Goal: Transaction & Acquisition: Purchase product/service

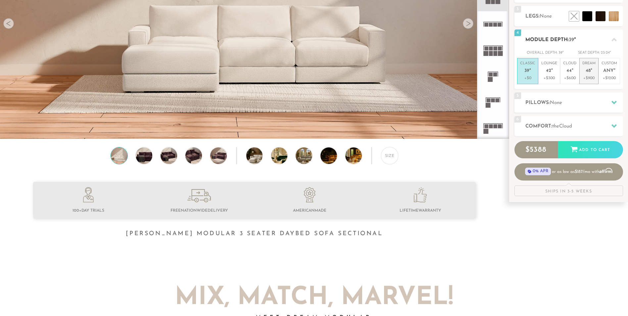
click at [592, 75] on p "Dream 48 "" at bounding box center [589, 68] width 13 height 14
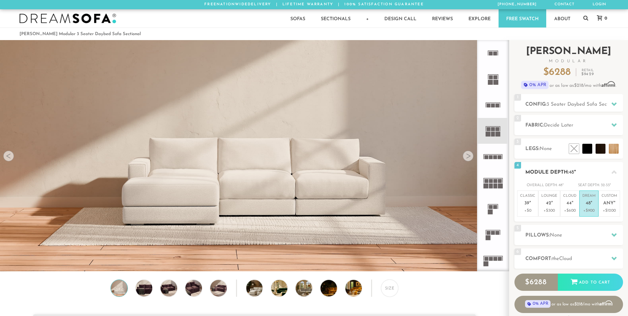
click at [591, 200] on p "Dream 48 "" at bounding box center [589, 200] width 13 height 14
click at [600, 146] on li at bounding box center [586, 134] width 40 height 40
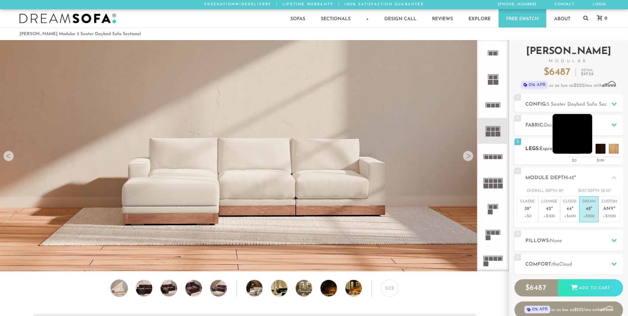
click at [592, 150] on li at bounding box center [573, 134] width 40 height 40
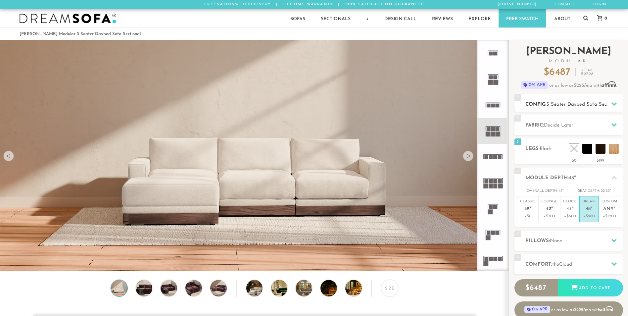
click at [594, 104] on span "3 Seater Daybed Sofa Sectional" at bounding box center [583, 104] width 73 height 5
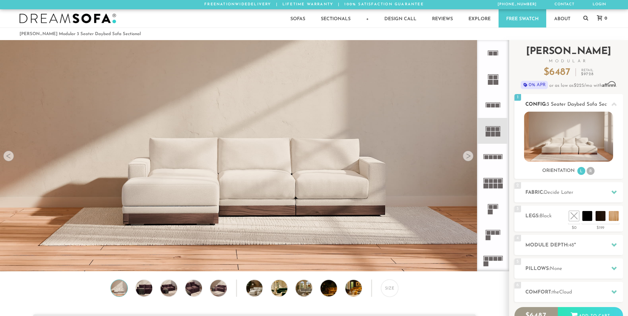
click at [574, 137] on img at bounding box center [568, 137] width 89 height 50
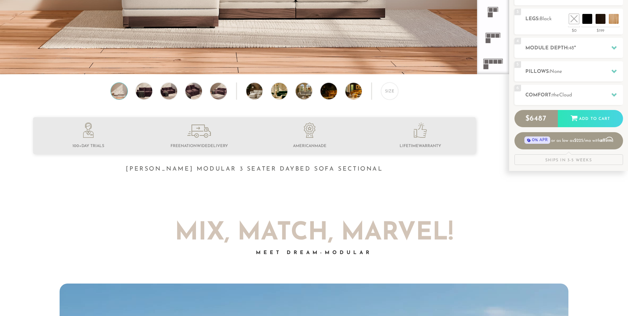
scroll to position [199, 0]
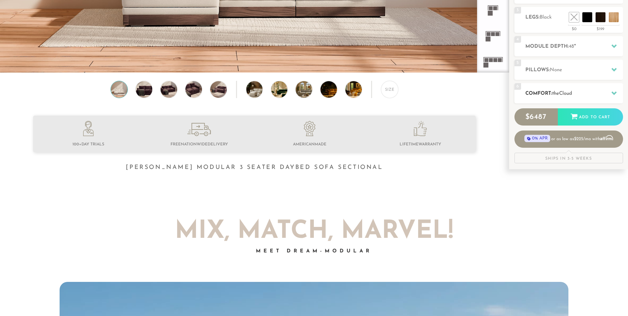
click at [591, 90] on h2 "Comfort: the Cloud" at bounding box center [575, 94] width 98 height 8
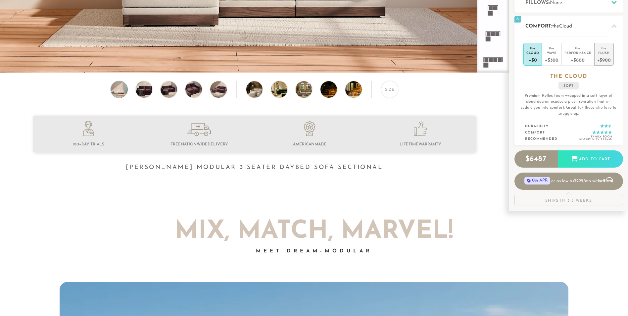
click at [603, 58] on div "+$900" at bounding box center [605, 60] width 14 height 10
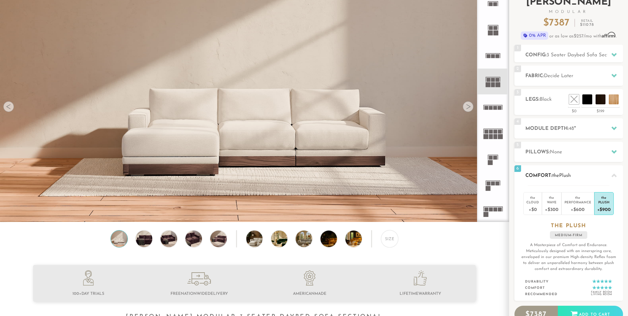
scroll to position [0, 0]
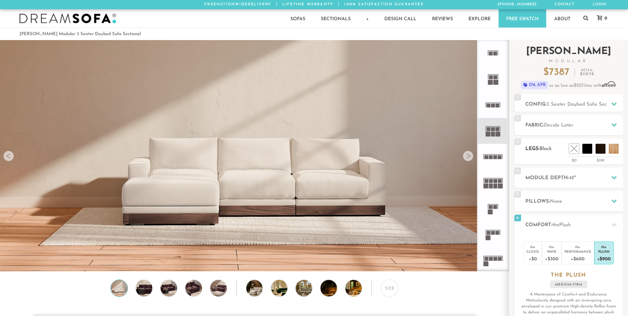
click at [551, 155] on div "3 Legs: Black $0 $199 Nailheads:" at bounding box center [569, 151] width 109 height 26
click at [585, 122] on h2 "Fabric: Decide Later" at bounding box center [575, 126] width 98 height 8
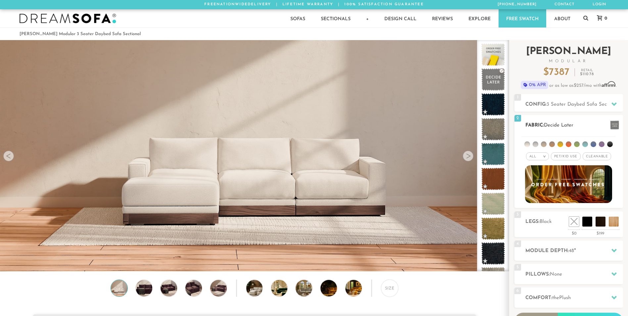
click at [572, 157] on span "Pet/Kid Use x" at bounding box center [566, 156] width 30 height 8
click at [596, 156] on span "Cleanable x" at bounding box center [599, 156] width 28 height 8
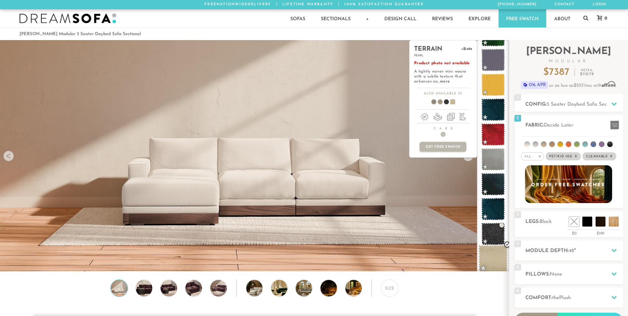
click at [491, 250] on span at bounding box center [493, 259] width 29 height 28
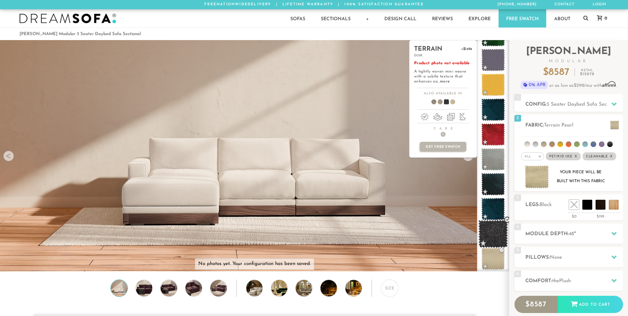
click at [493, 227] on span at bounding box center [493, 234] width 29 height 28
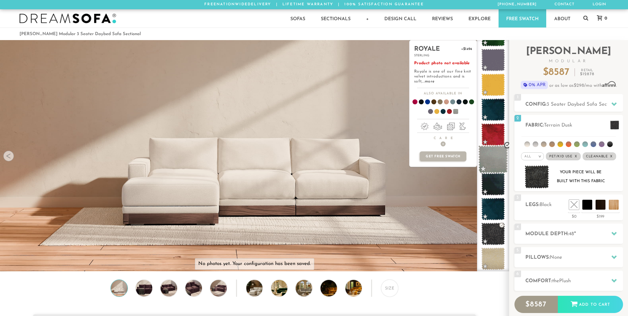
click at [494, 155] on span at bounding box center [493, 159] width 29 height 28
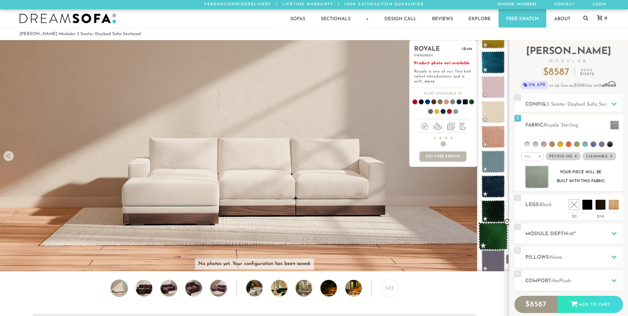
scroll to position [4839, 0]
click at [493, 228] on span at bounding box center [493, 235] width 29 height 28
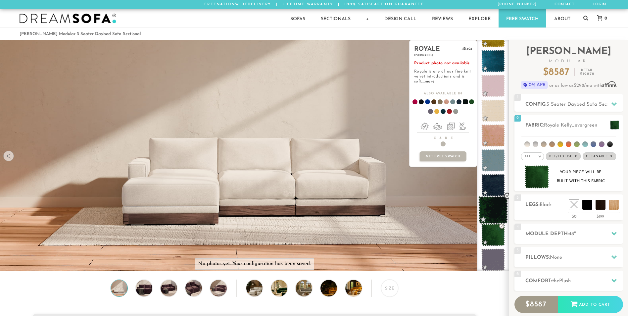
click at [495, 211] on span at bounding box center [493, 210] width 29 height 28
click at [497, 191] on span at bounding box center [493, 185] width 29 height 28
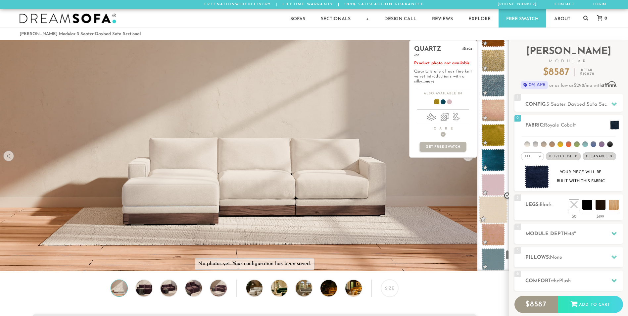
scroll to position [4739, 0]
click at [493, 211] on span at bounding box center [493, 210] width 29 height 28
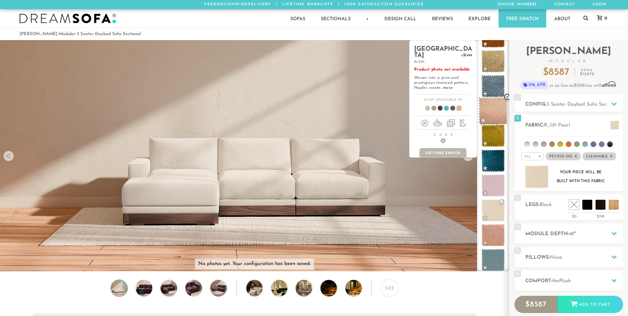
click at [495, 114] on span at bounding box center [493, 111] width 29 height 28
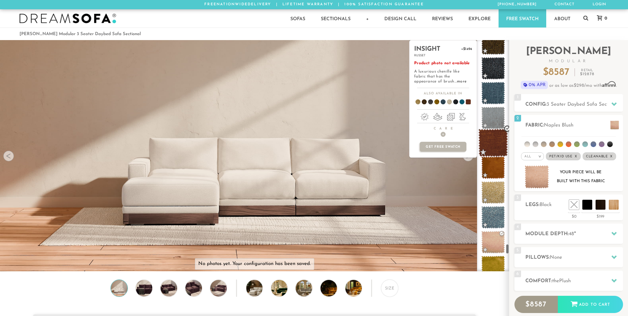
scroll to position [4606, 0]
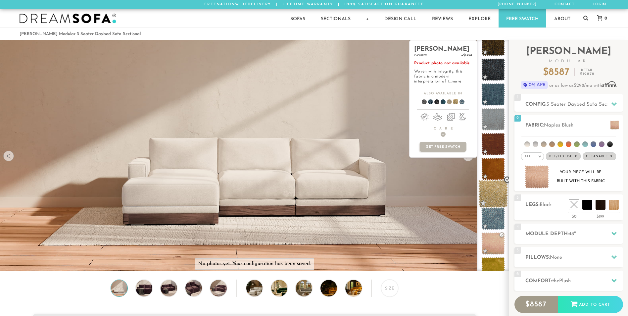
click at [497, 197] on span at bounding box center [493, 194] width 29 height 28
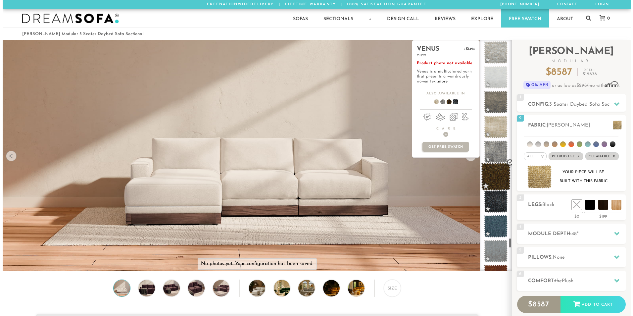
scroll to position [4473, 0]
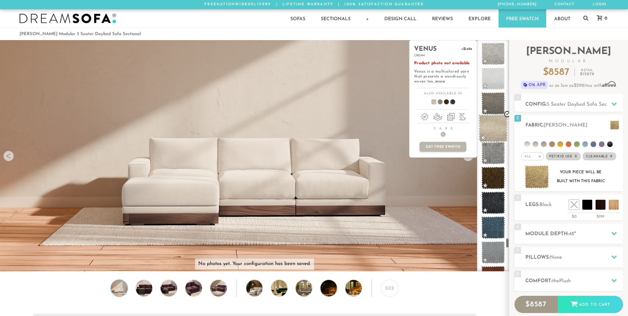
click at [493, 132] on span at bounding box center [493, 128] width 29 height 28
click at [494, 107] on span at bounding box center [493, 103] width 29 height 28
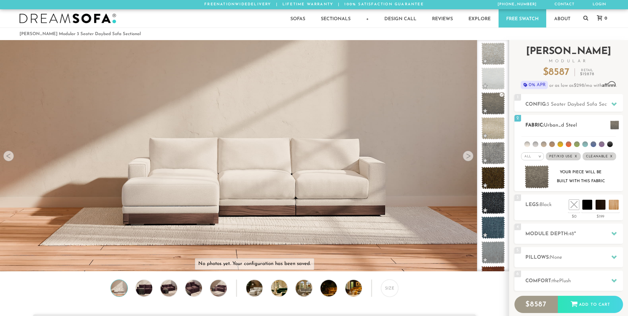
click at [539, 181] on img at bounding box center [537, 177] width 25 height 24
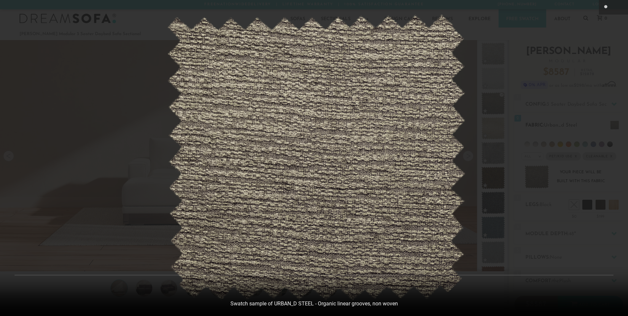
scroll to position [7758, 628]
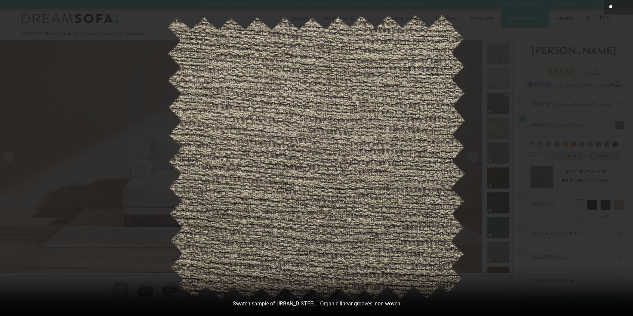
click at [609, 8] on icon at bounding box center [612, 7] width 8 height 8
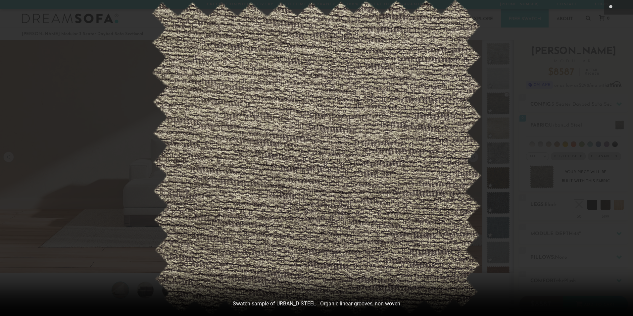
click at [564, 24] on div at bounding box center [316, 158] width 633 height 316
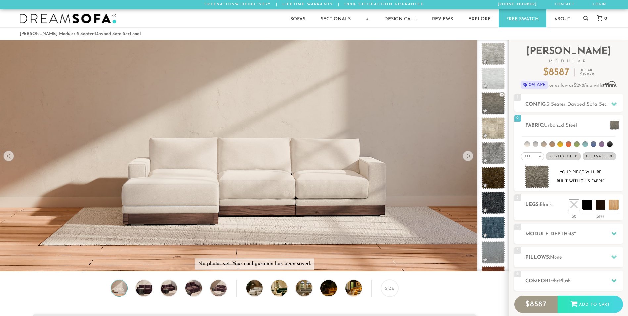
scroll to position [7748, 623]
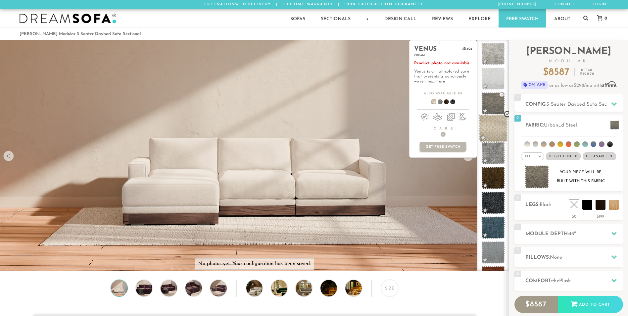
click at [491, 128] on span at bounding box center [493, 128] width 29 height 28
click at [492, 103] on span at bounding box center [493, 103] width 29 height 28
click at [492, 78] on span at bounding box center [493, 79] width 29 height 28
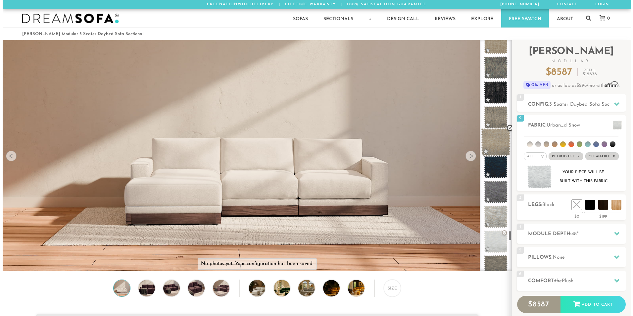
scroll to position [4307, 0]
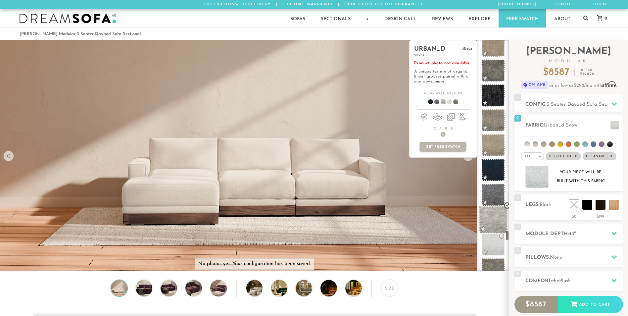
click at [491, 219] on span at bounding box center [493, 220] width 29 height 28
click at [491, 195] on span at bounding box center [493, 195] width 29 height 28
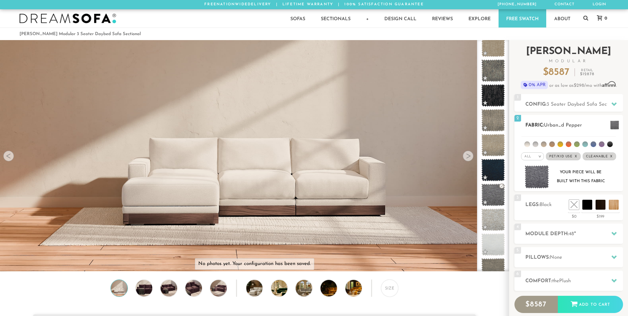
click at [542, 172] on img at bounding box center [537, 177] width 25 height 24
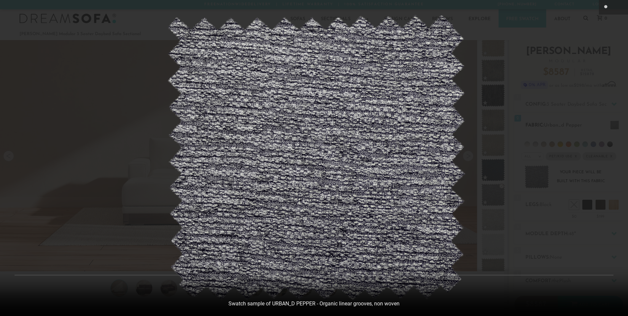
scroll to position [7758, 628]
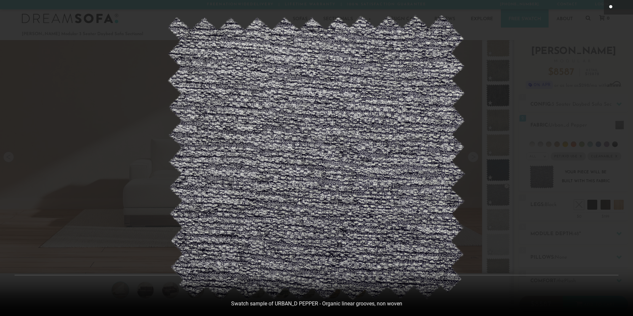
click at [609, 6] on icon at bounding box center [612, 7] width 8 height 8
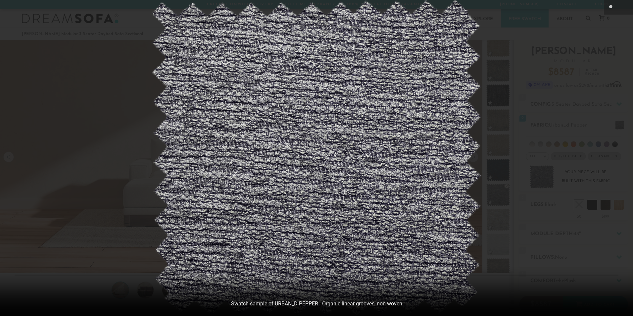
click at [624, 10] on icon at bounding box center [626, 7] width 8 height 8
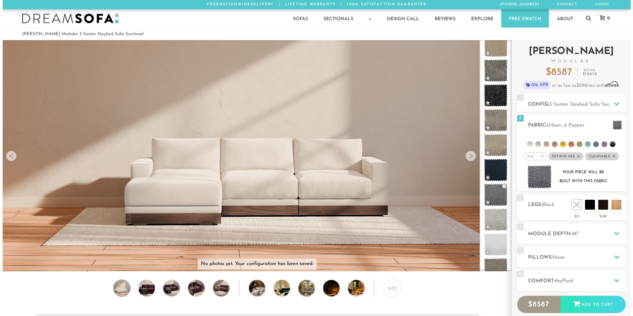
scroll to position [7748, 623]
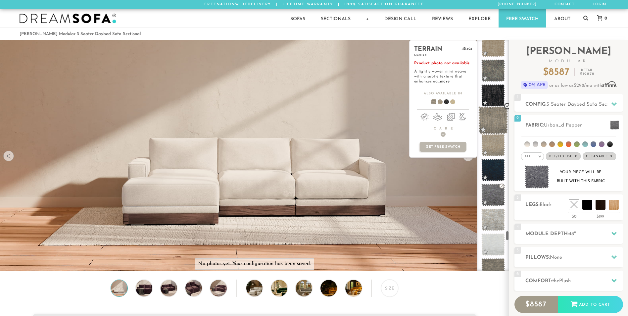
click at [489, 122] on span at bounding box center [493, 120] width 29 height 28
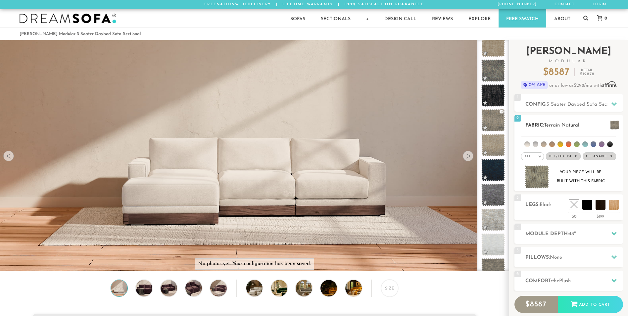
click at [539, 182] on img at bounding box center [537, 177] width 25 height 24
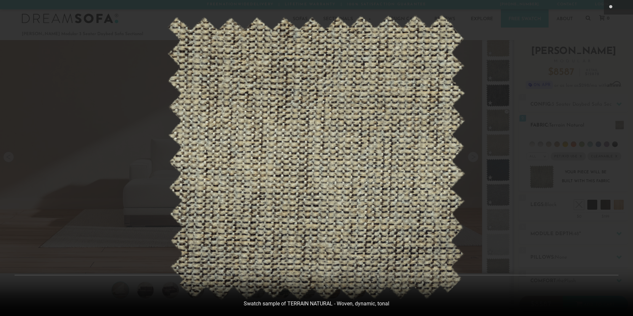
scroll to position [7758, 628]
